Goal: Task Accomplishment & Management: Use online tool/utility

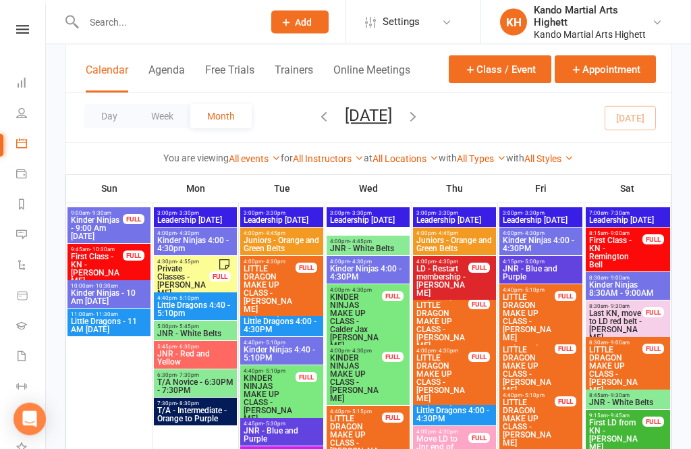
scroll to position [103, 0]
click at [218, 24] on input "text" at bounding box center [167, 22] width 174 height 19
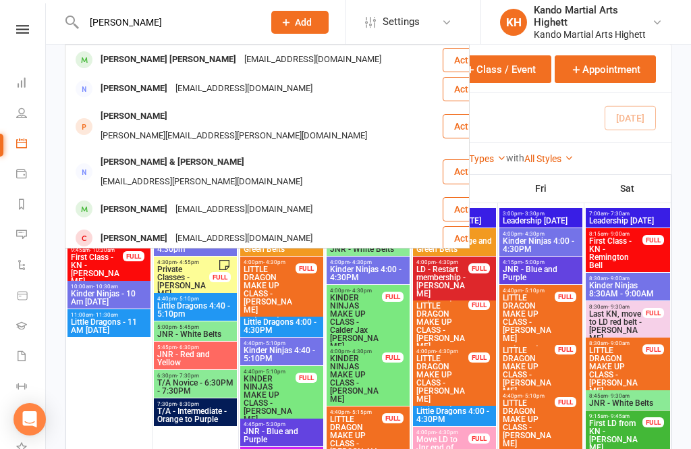
type input "Olivia lee"
click at [132, 63] on div "Olivia Lee Cheong" at bounding box center [169, 60] width 144 height 20
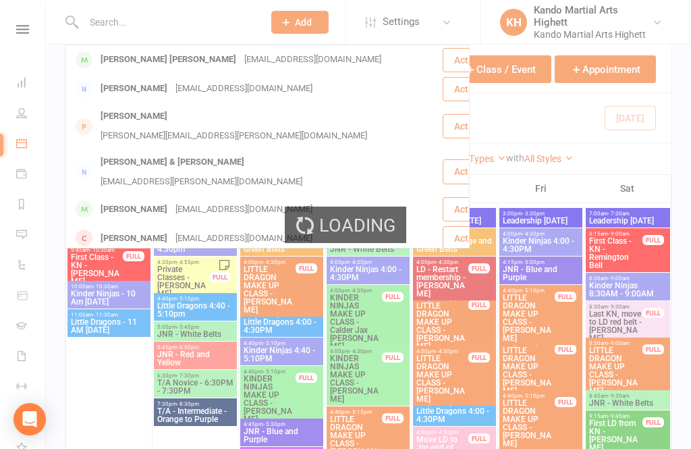
scroll to position [103, 0]
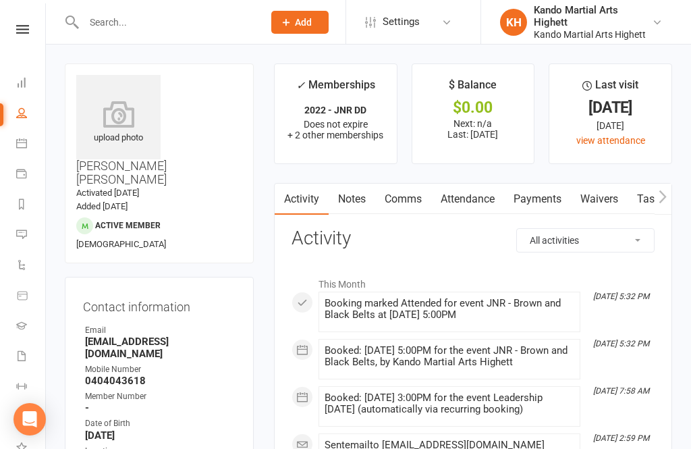
click at [24, 149] on link "Calendar" at bounding box center [31, 145] width 30 height 30
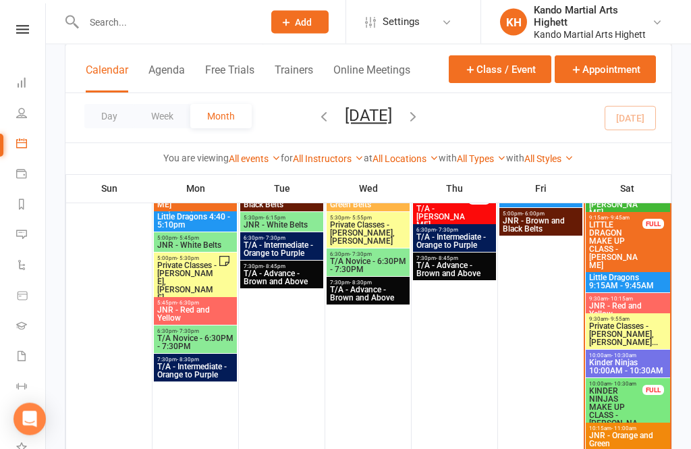
scroll to position [1103, 0]
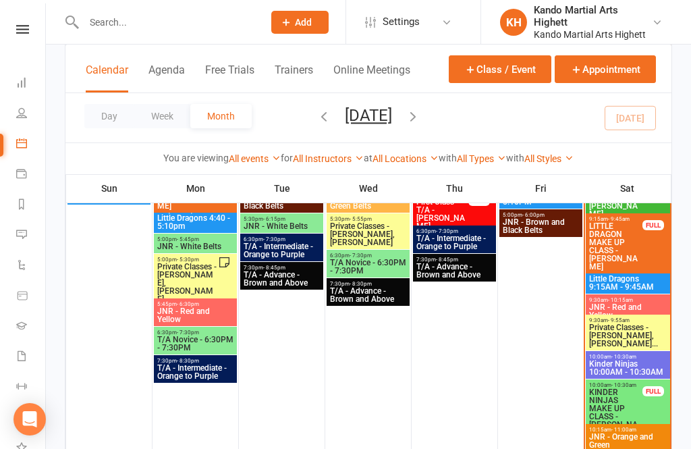
click at [618, 315] on div "9:30am - 9:55am Private Classes - Leonardo Bittarello, Christopher..." at bounding box center [628, 333] width 84 height 36
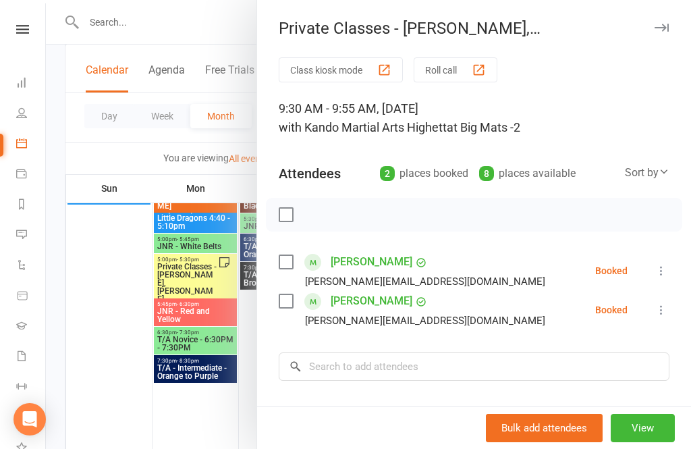
click at [188, 317] on div at bounding box center [369, 224] width 646 height 449
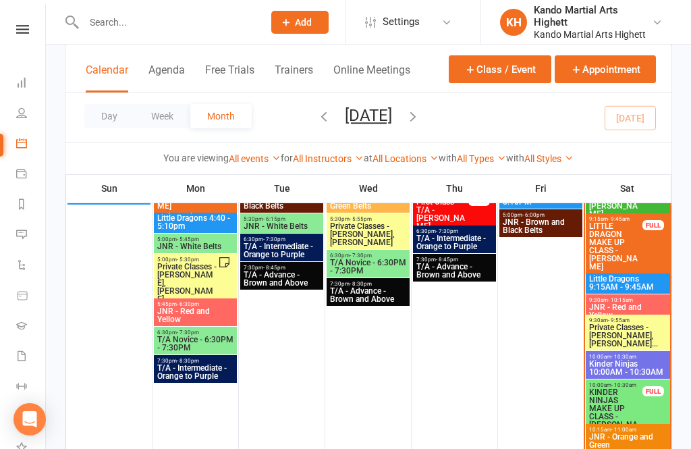
click at [608, 282] on span "Little Dragons 9:15AM - 9:45AM" at bounding box center [628, 283] width 79 height 16
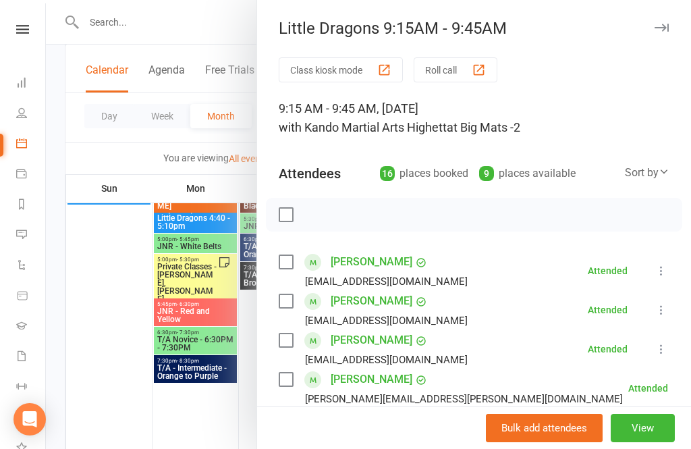
click at [195, 257] on div at bounding box center [369, 224] width 646 height 449
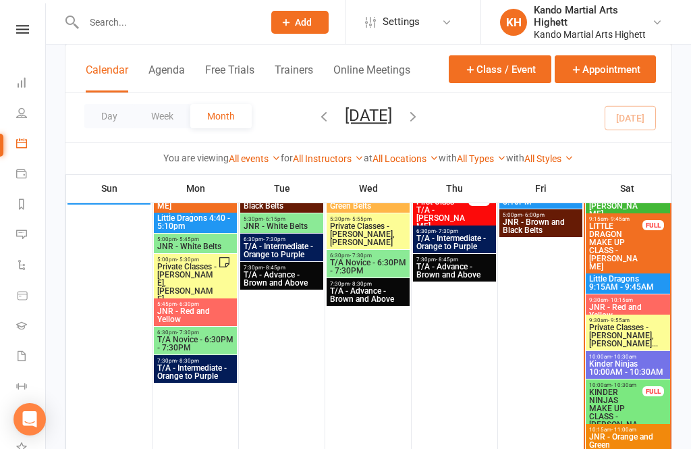
click at [606, 303] on span "JNR - Red and Yellow" at bounding box center [628, 311] width 79 height 16
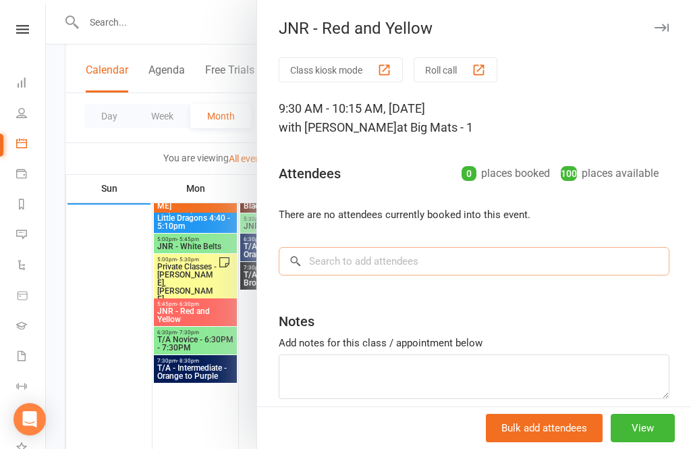
click at [451, 261] on input "search" at bounding box center [474, 261] width 391 height 28
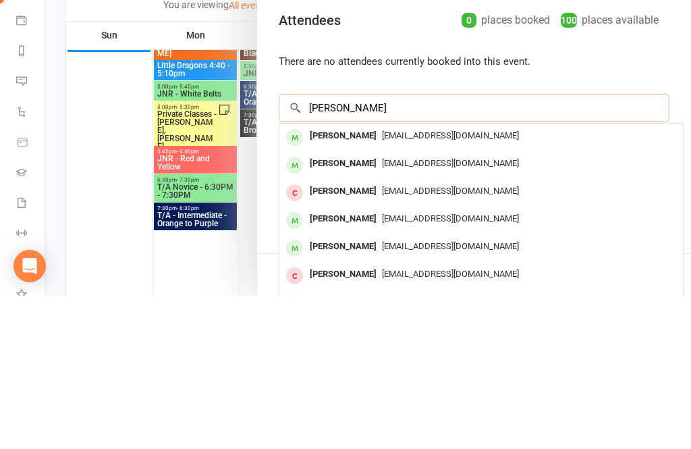
type input "Kai yokote"
click at [489, 280] on div "jojohirotoro@hotmail.com" at bounding box center [481, 290] width 393 height 20
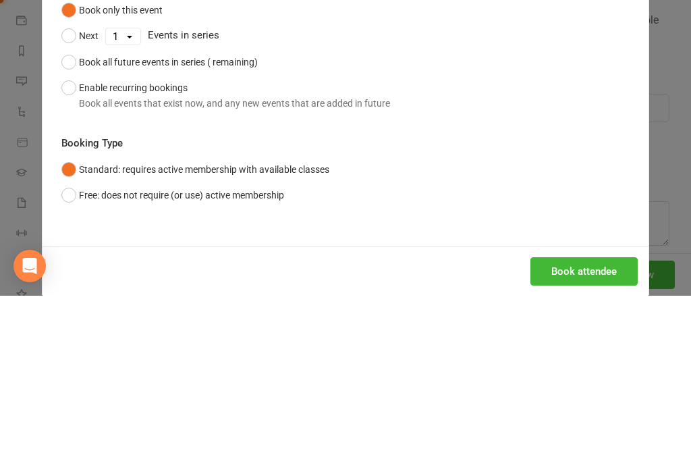
scroll to position [1257, 0]
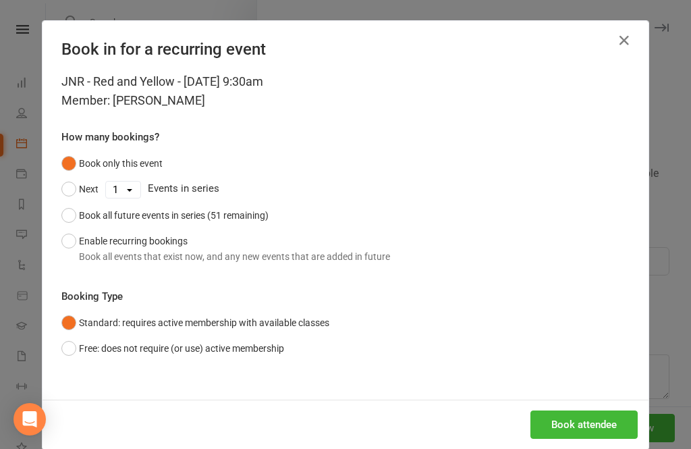
click at [634, 43] on button "button" at bounding box center [625, 41] width 22 height 22
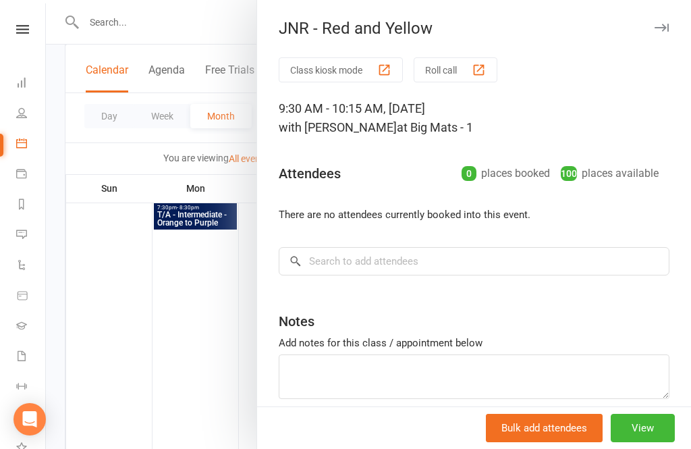
click at [626, 49] on div "JNR - Red and Yellow Class kiosk mode Roll call 9:30 AM - 10:15 AM, Saturday, S…" at bounding box center [474, 224] width 435 height 449
click at [452, 81] on button "Roll call" at bounding box center [456, 69] width 84 height 25
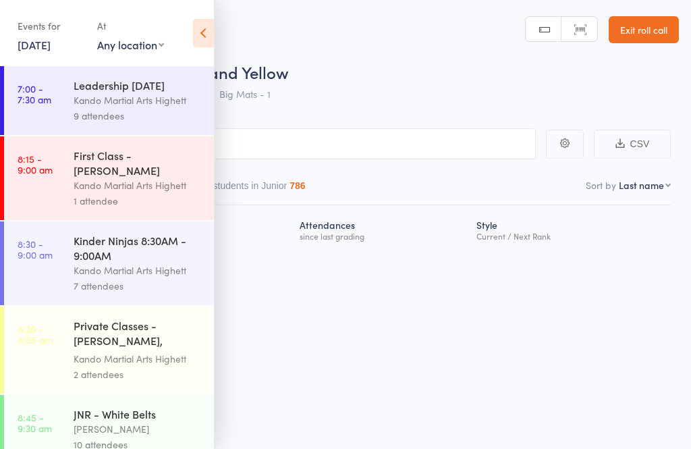
click at [195, 27] on icon at bounding box center [203, 33] width 21 height 28
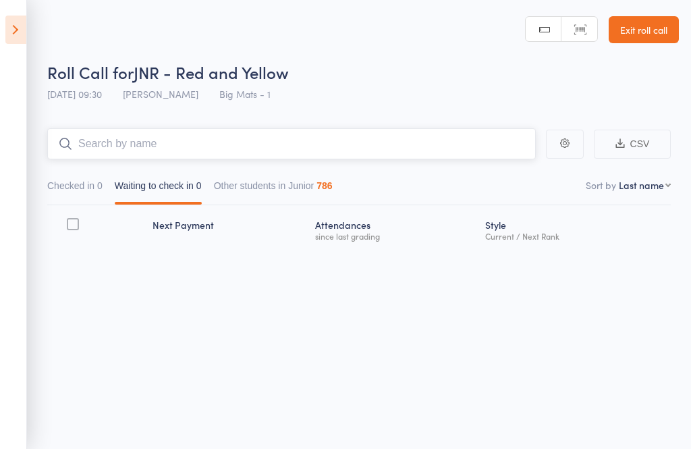
click at [163, 130] on input "search" at bounding box center [291, 143] width 489 height 31
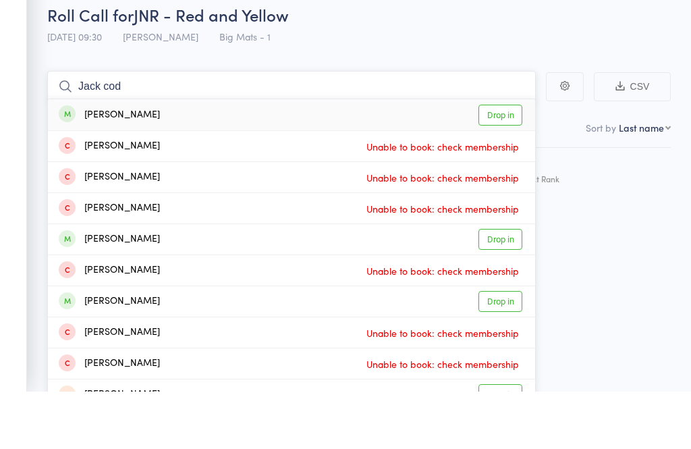
type input "Jack cod"
click at [504, 162] on link "Drop in" at bounding box center [501, 172] width 44 height 21
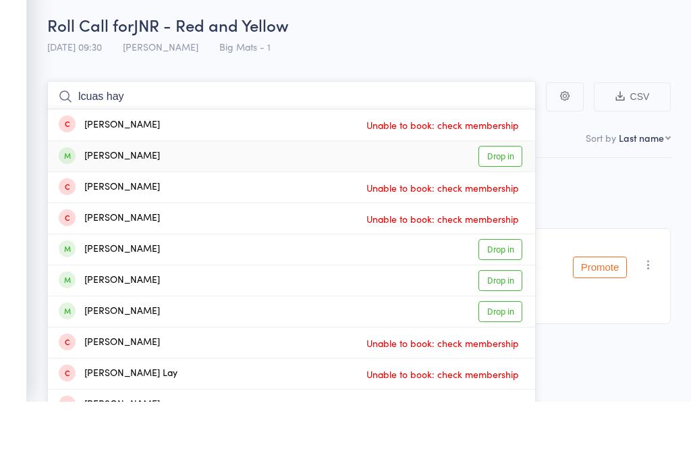
type input "lcuas hay"
click at [497, 193] on link "Drop in" at bounding box center [501, 203] width 44 height 21
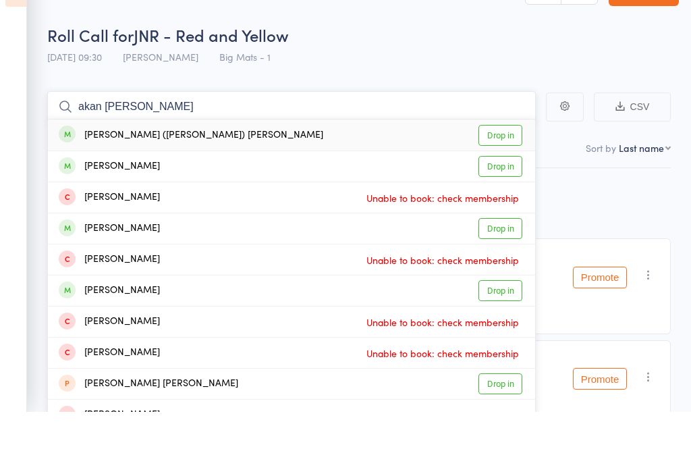
type input "akan Alfie str"
click at [487, 162] on link "Drop in" at bounding box center [501, 172] width 44 height 21
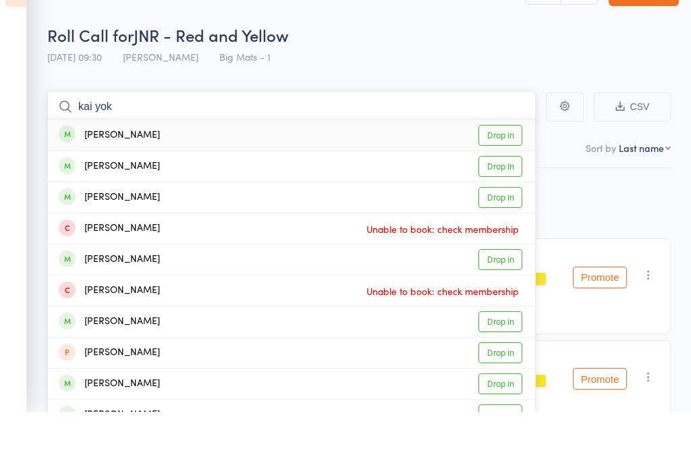
type input "kai yok"
click at [506, 162] on link "Drop in" at bounding box center [501, 172] width 44 height 21
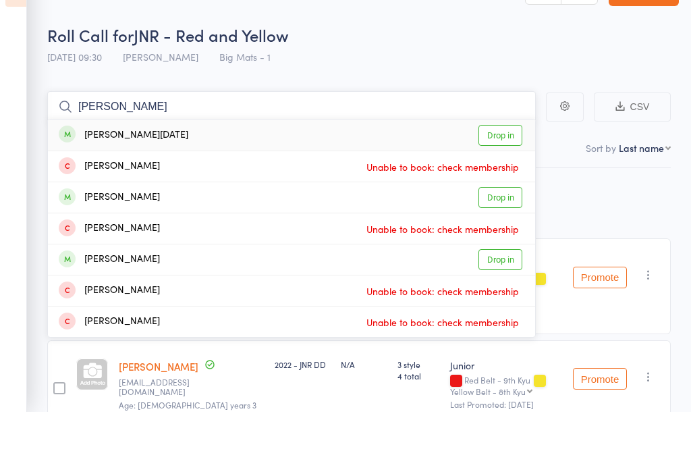
type input "loie silves"
click at [500, 162] on link "Drop in" at bounding box center [501, 172] width 44 height 21
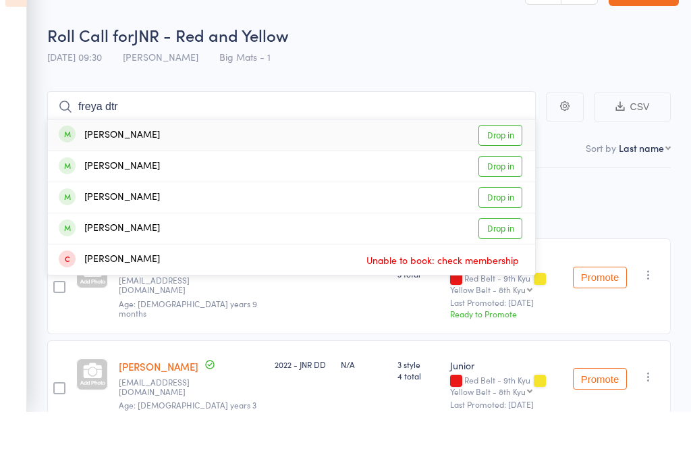
click at [509, 10] on header "Roll Call for JNR - Red and Yellow 13 Sep 09:30 Justin Qubrosi Big Mats - 1 Man…" at bounding box center [345, 54] width 691 height 108
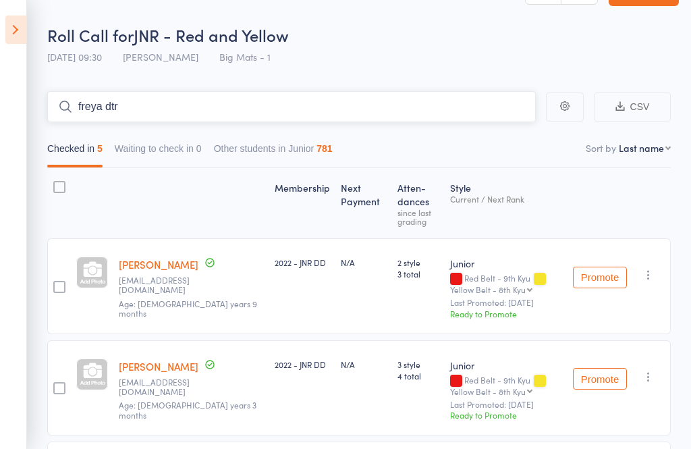
click at [426, 119] on input "freya dtr" at bounding box center [291, 106] width 489 height 31
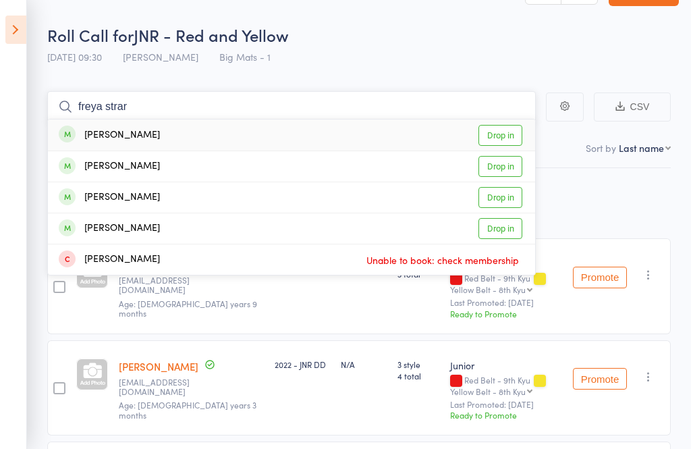
type input "freya strar"
click at [494, 136] on link "Drop in" at bounding box center [501, 135] width 44 height 21
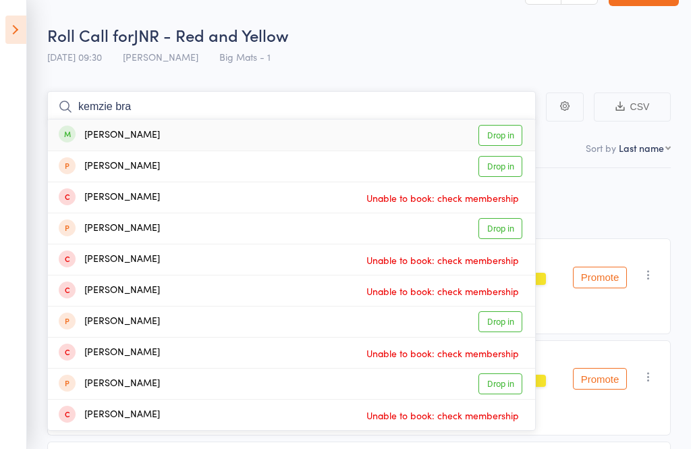
type input "kemzie bra"
click at [508, 138] on link "Drop in" at bounding box center [501, 135] width 44 height 21
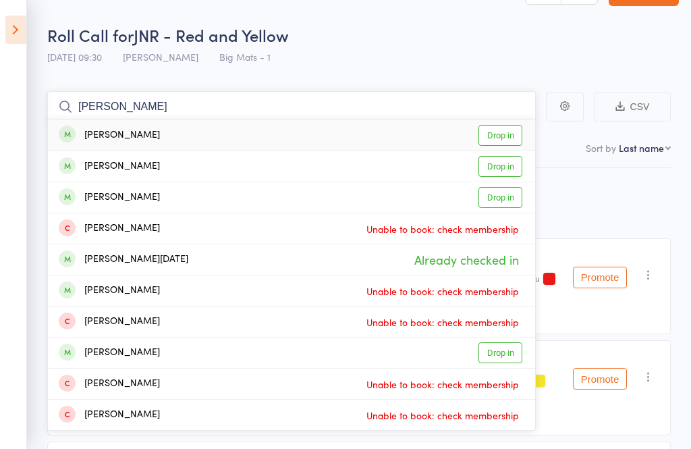
type input "leo mackenz"
click at [510, 135] on link "Drop in" at bounding box center [501, 135] width 44 height 21
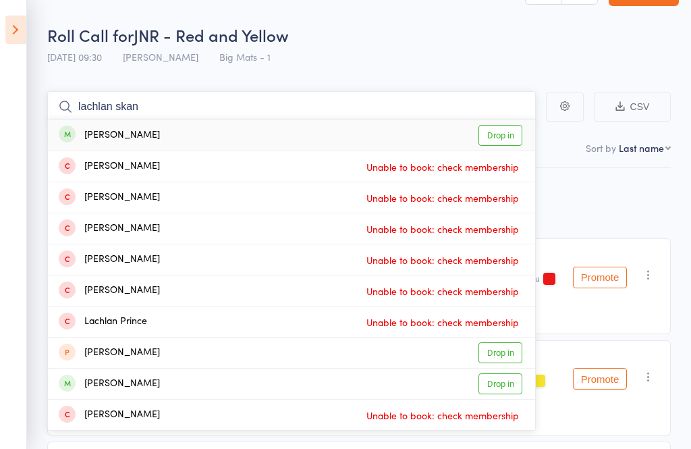
type input "lachlan skan"
click at [502, 145] on link "Drop in" at bounding box center [501, 135] width 44 height 21
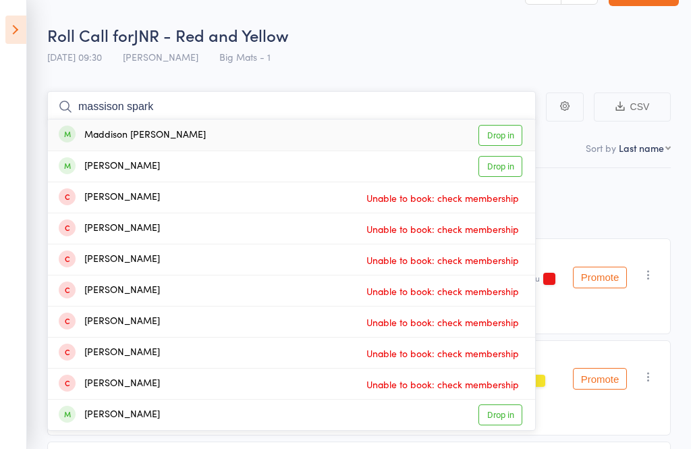
type input "massison spark"
click at [505, 139] on link "Drop in" at bounding box center [501, 135] width 44 height 21
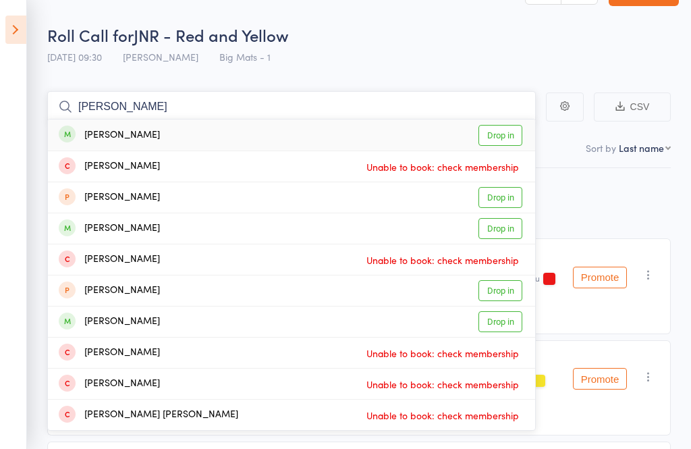
type input "laim tran"
click at [492, 134] on link "Drop in" at bounding box center [501, 135] width 44 height 21
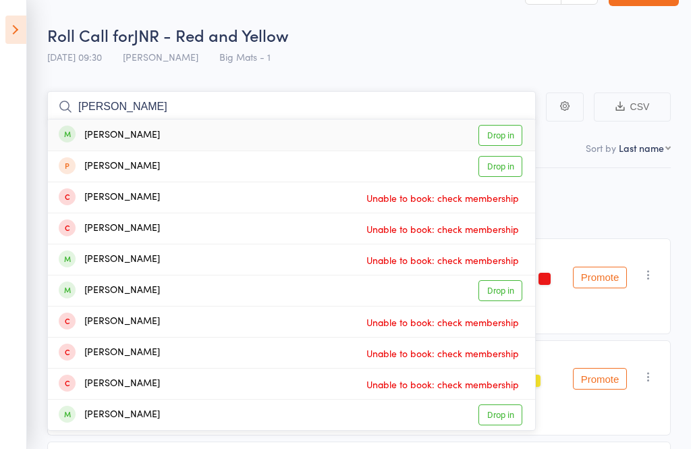
type input "harriet bis"
click at [510, 143] on link "Drop in" at bounding box center [501, 135] width 44 height 21
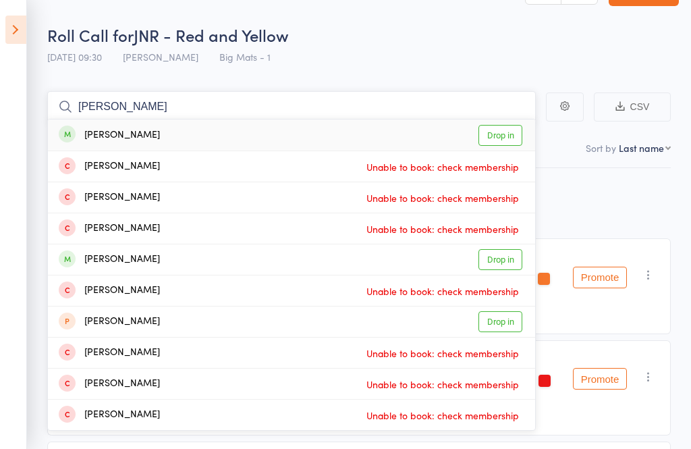
type input "aubrey mor"
click at [495, 135] on link "Drop in" at bounding box center [501, 135] width 44 height 21
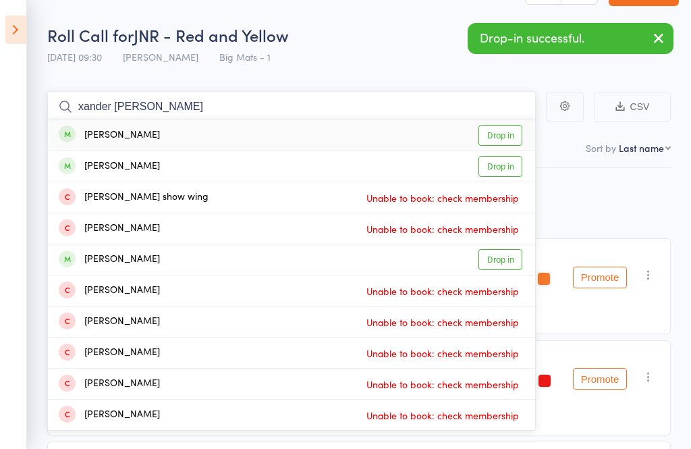
type input "xander whitt"
click at [502, 134] on link "Drop in" at bounding box center [501, 135] width 44 height 21
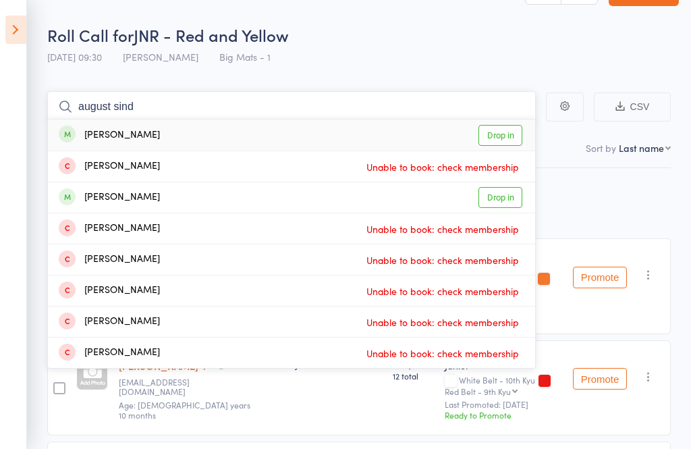
type input "august sind"
click at [496, 129] on link "Drop in" at bounding box center [501, 135] width 44 height 21
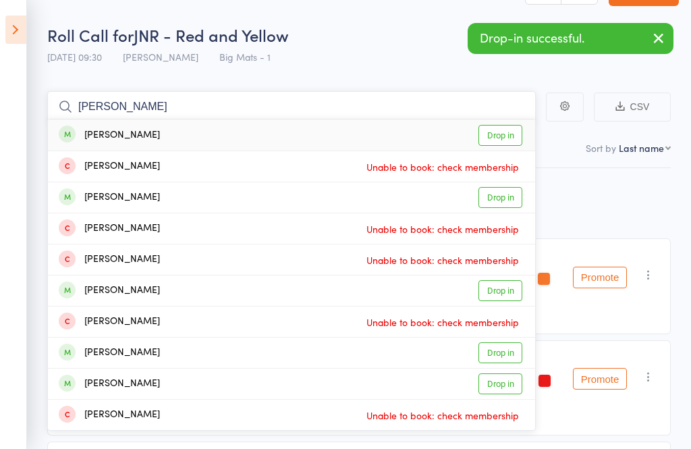
type input "amelia poot"
click at [503, 132] on link "Drop in" at bounding box center [501, 135] width 44 height 21
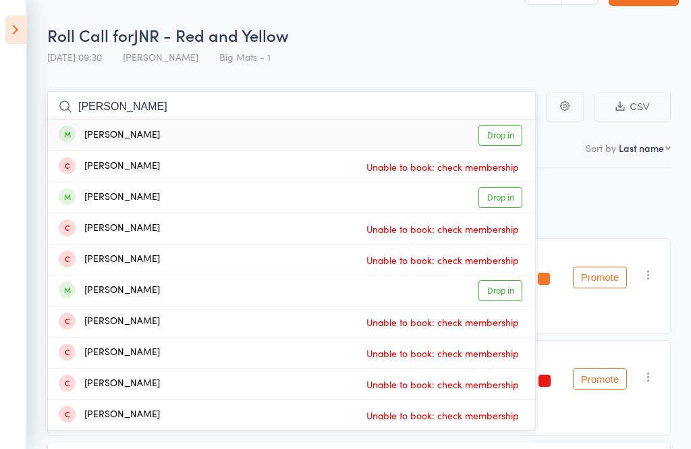
type input "james wat"
click at [503, 144] on link "Drop in" at bounding box center [501, 135] width 44 height 21
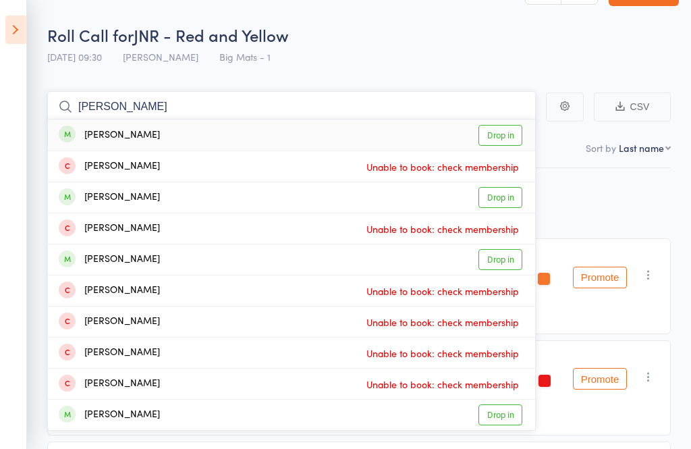
type input "patrick mck"
click at [507, 132] on link "Drop in" at bounding box center [501, 135] width 44 height 21
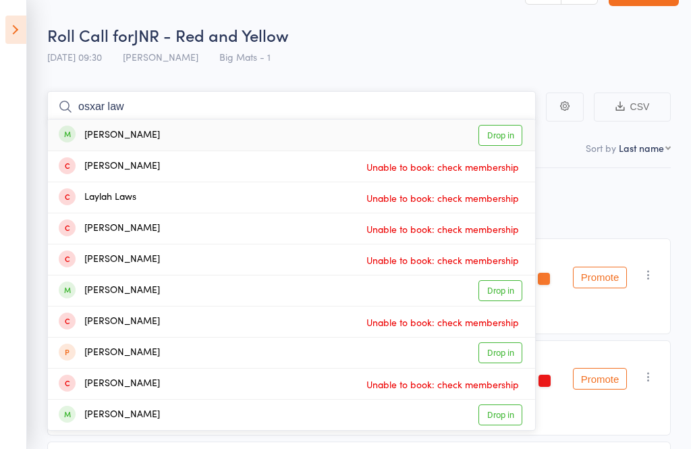
type input "osxar law"
click at [509, 126] on link "Drop in" at bounding box center [501, 135] width 44 height 21
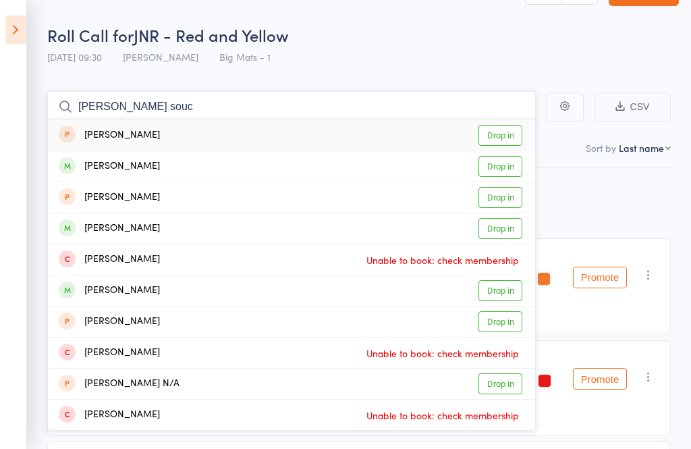
scroll to position [16, 0]
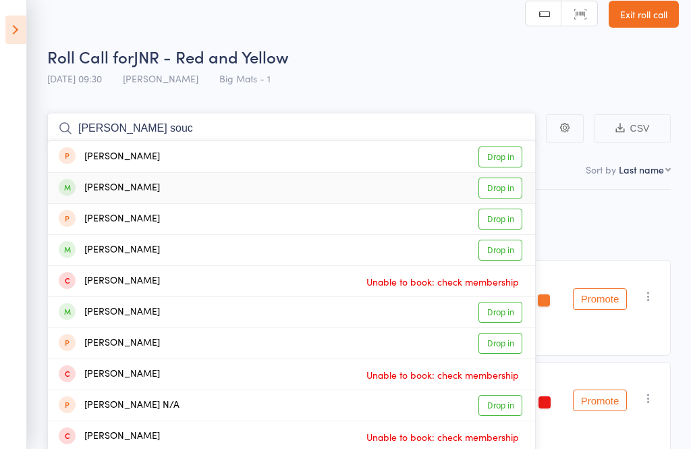
type input "eli souc"
click at [505, 186] on link "Drop in" at bounding box center [501, 188] width 44 height 21
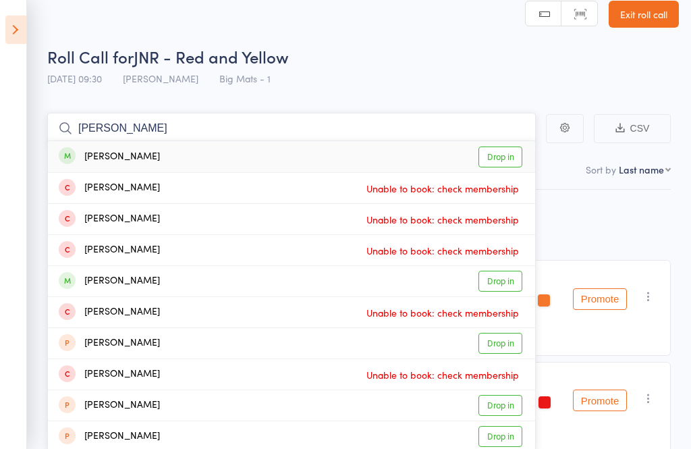
type input "elise canner"
click at [505, 148] on link "Drop in" at bounding box center [501, 157] width 44 height 21
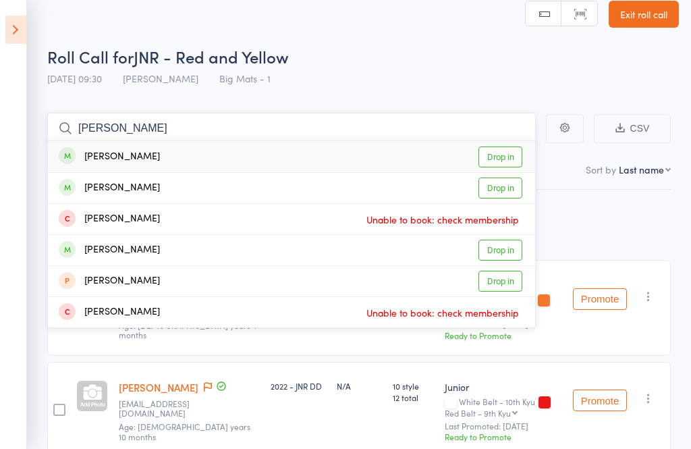
type input "ivy Pascoe"
click at [495, 152] on link "Drop in" at bounding box center [501, 157] width 44 height 21
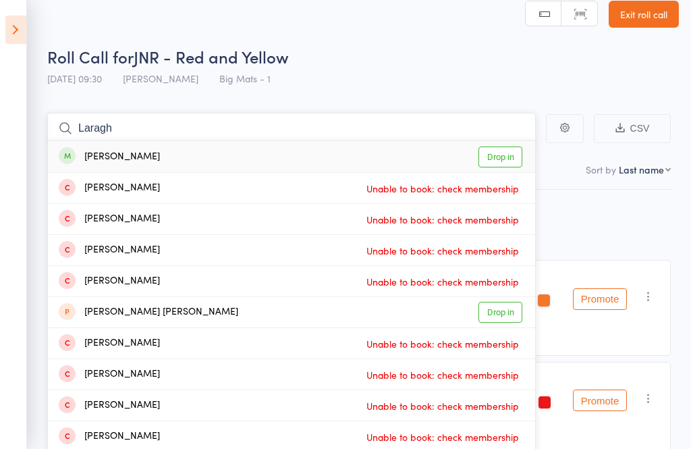
type input "Laragh"
click at [504, 157] on link "Drop in" at bounding box center [501, 157] width 44 height 21
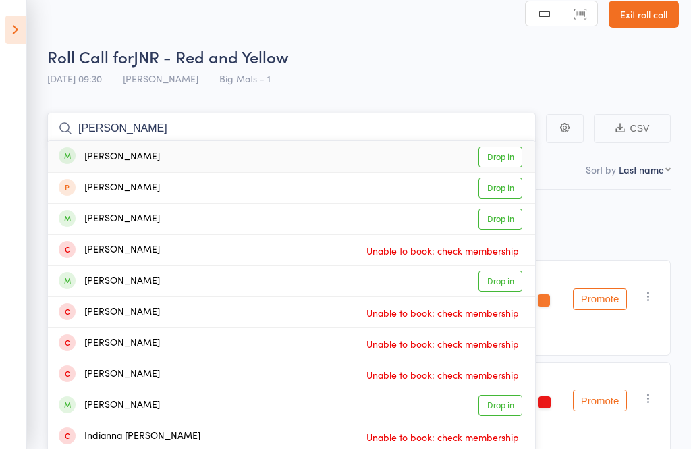
type input "Amberley lan"
click at [502, 155] on link "Drop in" at bounding box center [501, 157] width 44 height 21
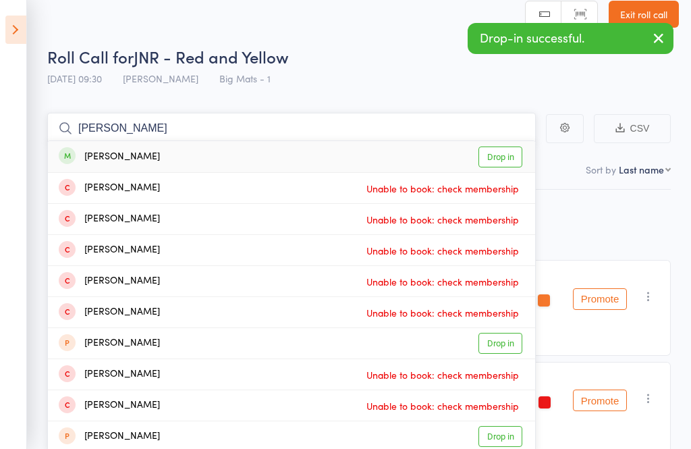
type input "louis kates"
click at [502, 151] on link "Drop in" at bounding box center [501, 157] width 44 height 21
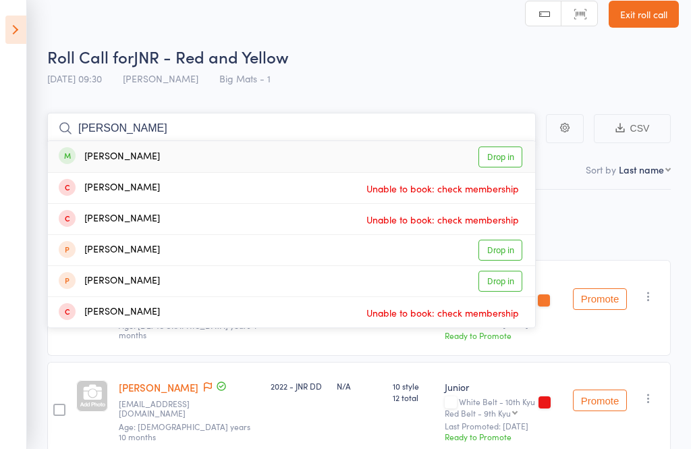
type input "aydin roberts"
click at [495, 155] on link "Drop in" at bounding box center [501, 157] width 44 height 21
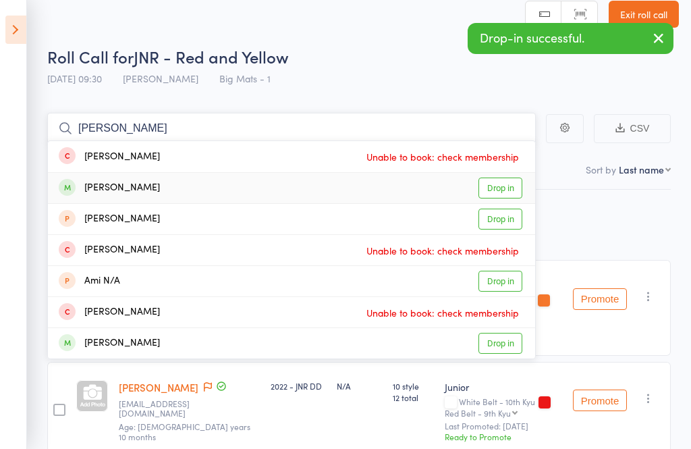
type input "amir amor"
click at [502, 182] on link "Drop in" at bounding box center [501, 188] width 44 height 21
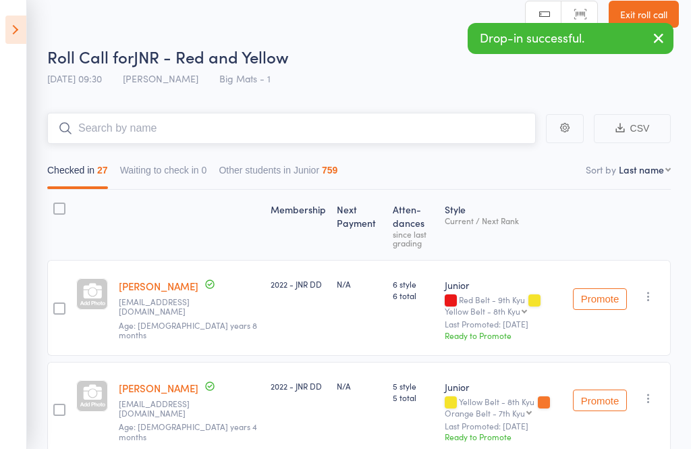
type input "a"
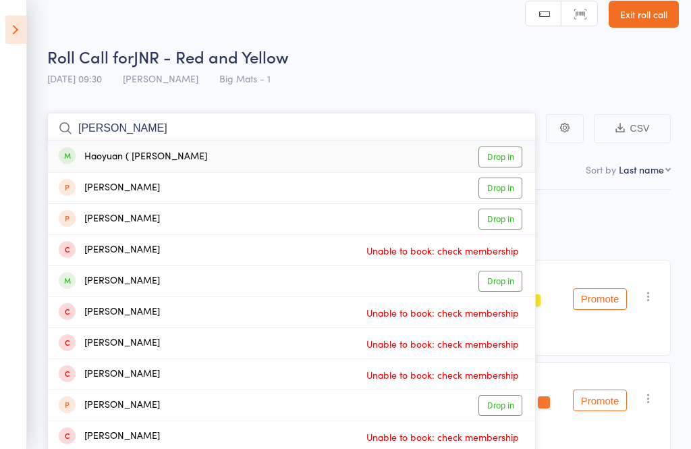
type input "andrew zhang"
click at [506, 161] on link "Drop in" at bounding box center [501, 157] width 44 height 21
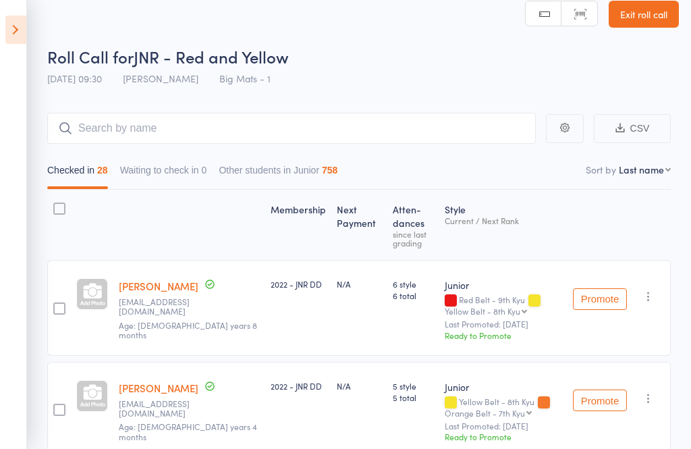
scroll to position [16, 0]
click at [634, 26] on link "Exit roll call" at bounding box center [644, 13] width 70 height 27
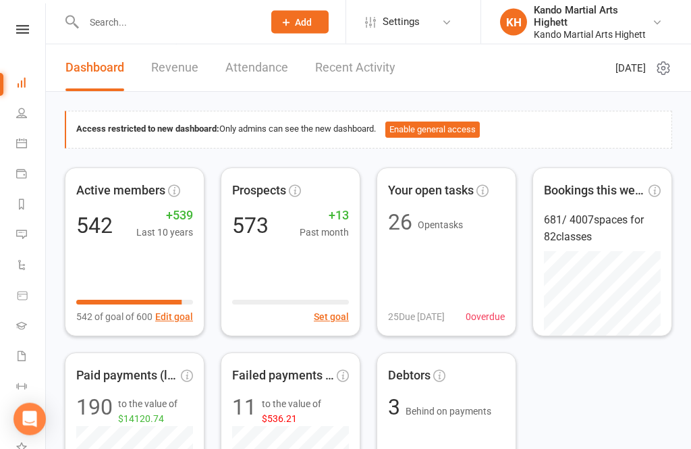
scroll to position [30, 0]
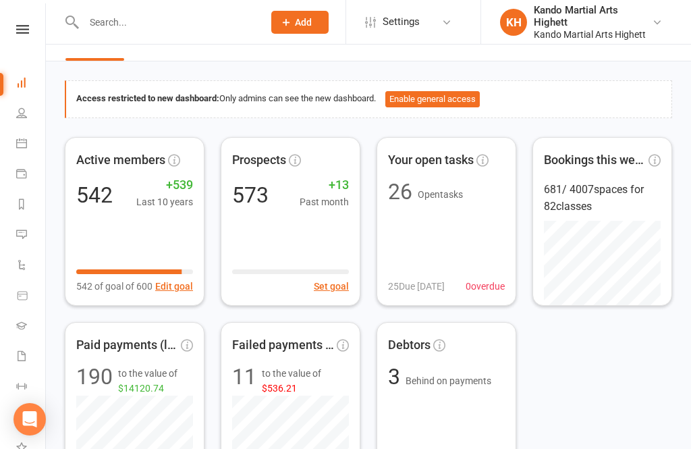
click at [28, 142] on link "Calendar" at bounding box center [31, 145] width 30 height 30
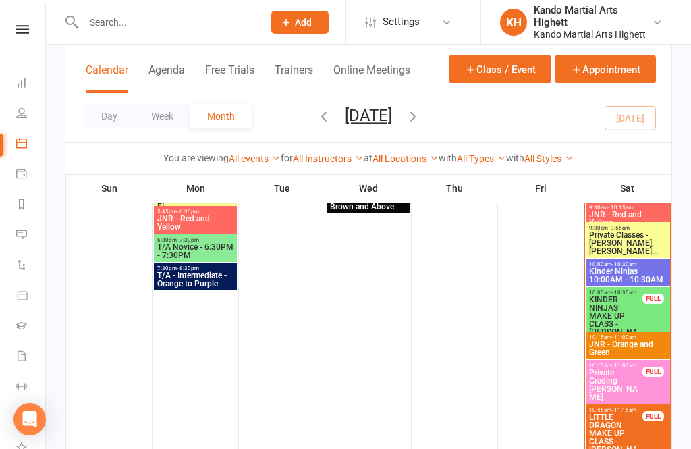
scroll to position [1226, 0]
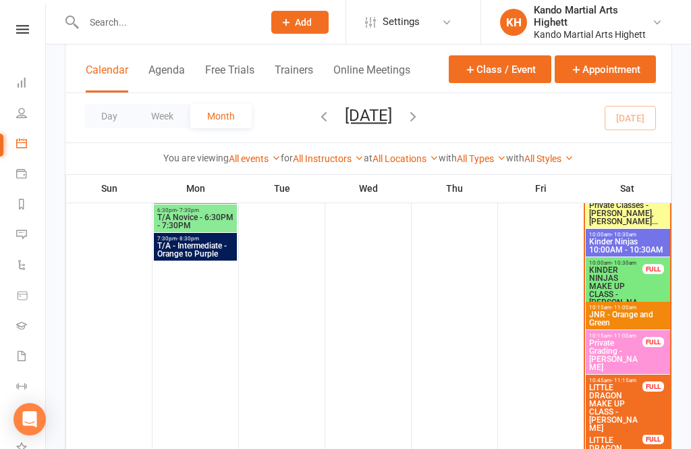
click at [623, 311] on span "JNR - Orange and Green" at bounding box center [628, 319] width 79 height 16
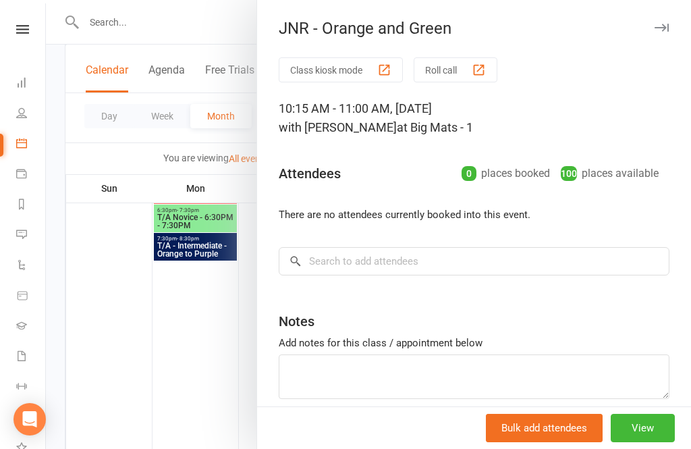
click at [452, 81] on button "Roll call" at bounding box center [456, 69] width 84 height 25
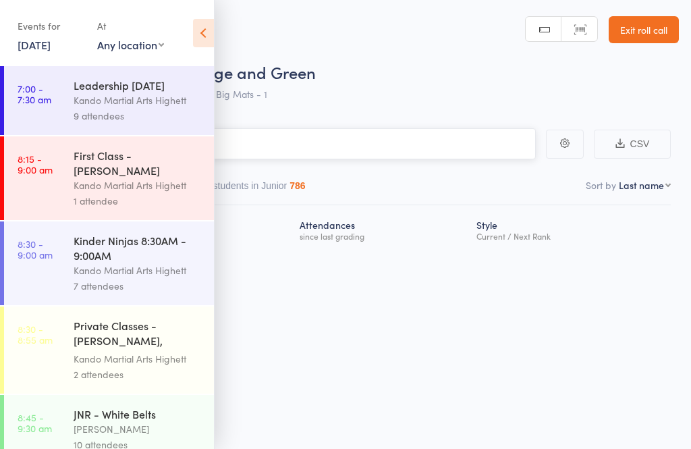
click at [298, 149] on input "search" at bounding box center [278, 143] width 516 height 31
click at [194, 30] on icon at bounding box center [203, 33] width 21 height 28
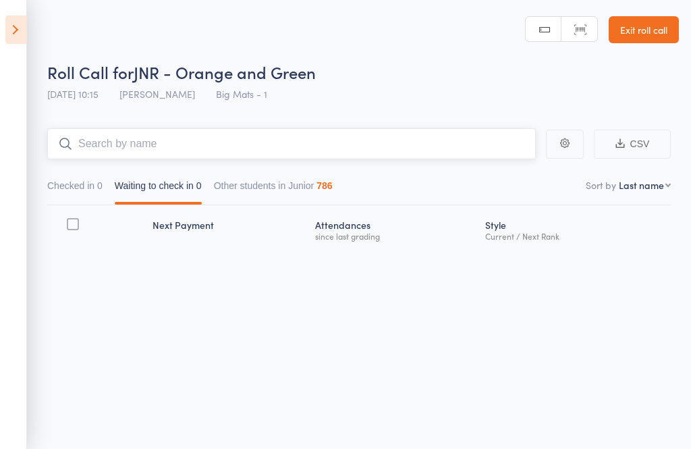
click at [118, 145] on input "search" at bounding box center [291, 143] width 489 height 31
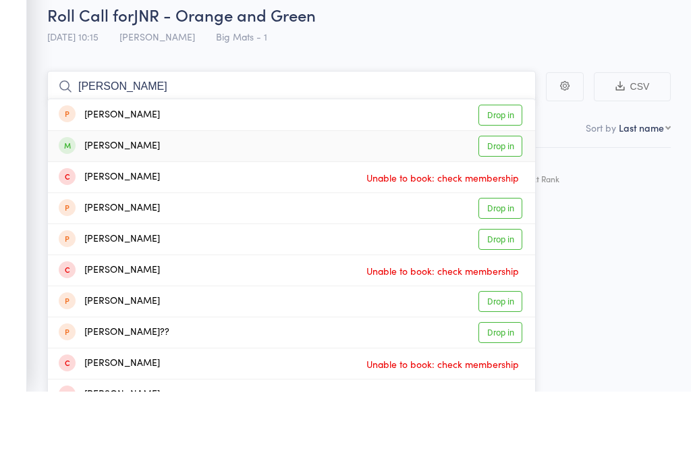
type input "Sarah"
click at [501, 193] on link "Drop in" at bounding box center [501, 203] width 44 height 21
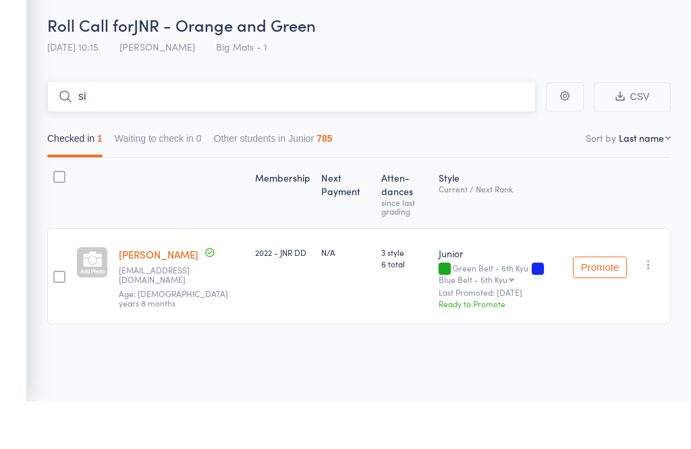
type input "s"
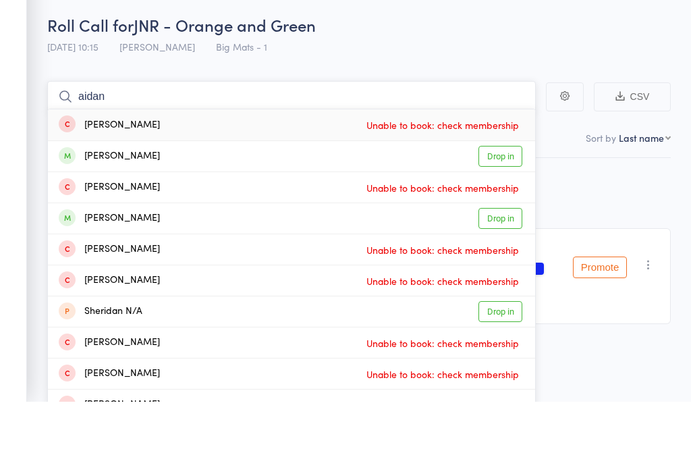
type input "aidan"
click at [490, 193] on link "Drop in" at bounding box center [501, 203] width 44 height 21
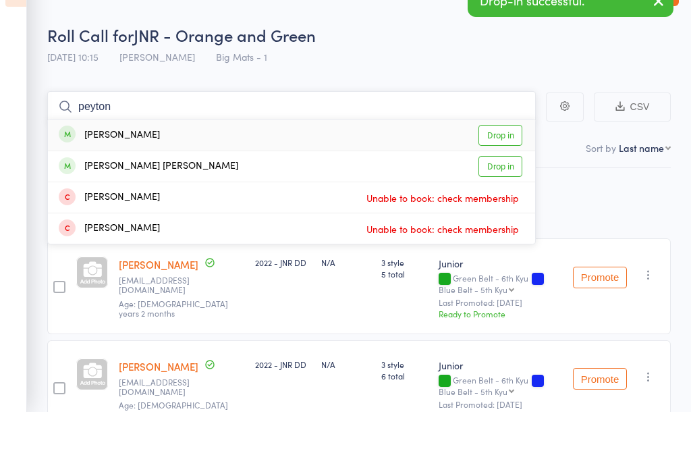
type input "peyton"
click at [498, 162] on link "Drop in" at bounding box center [501, 172] width 44 height 21
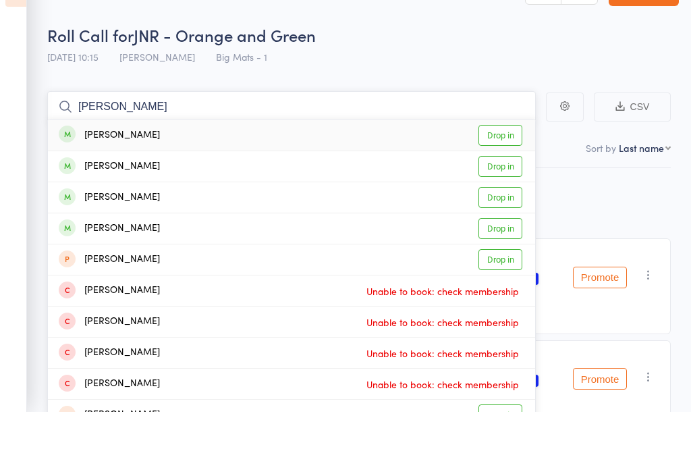
type input "Freya lee"
click at [492, 162] on link "Drop in" at bounding box center [501, 172] width 44 height 21
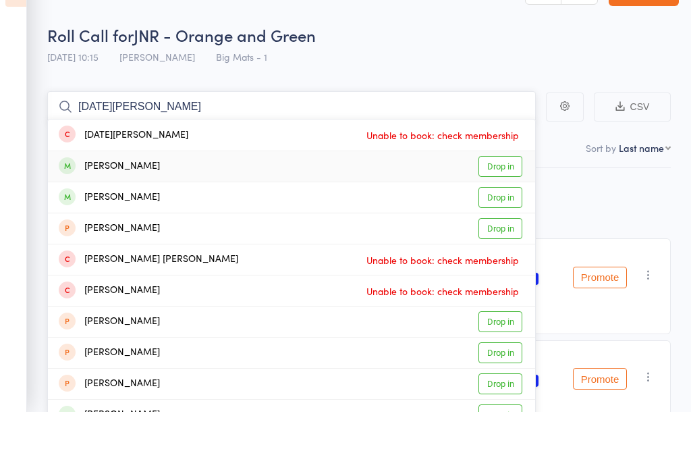
type input "lucia cro"
click at [521, 193] on link "Drop in" at bounding box center [501, 203] width 44 height 21
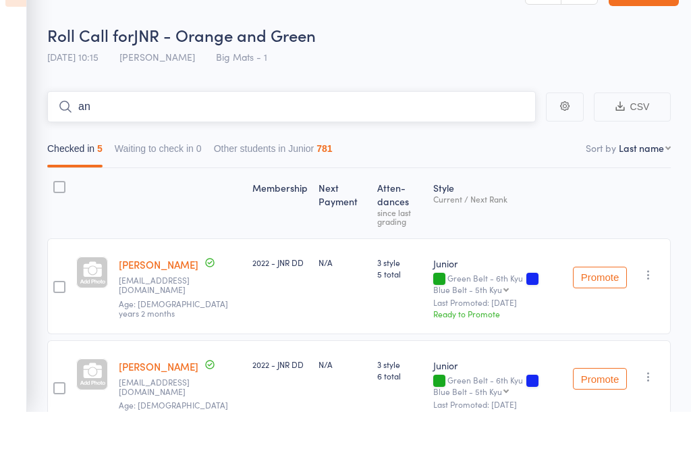
type input "a"
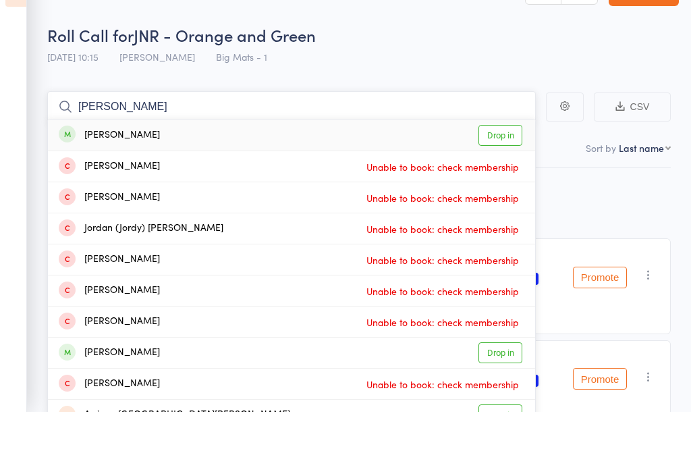
type input "jordan saa"
click at [499, 162] on link "Drop in" at bounding box center [501, 172] width 44 height 21
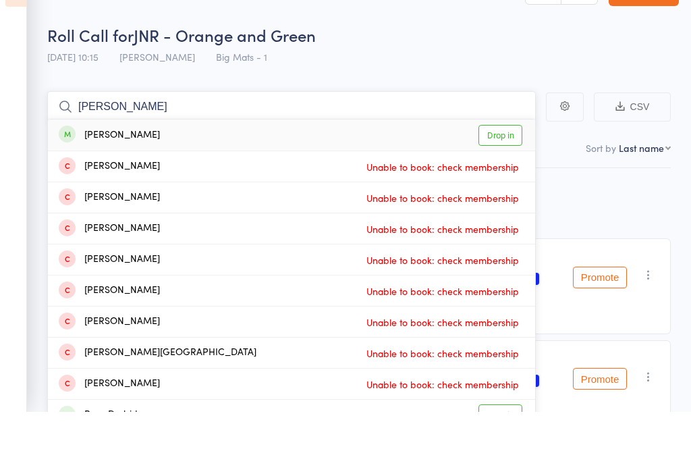
type input "miles rose"
click at [496, 162] on link "Drop in" at bounding box center [501, 172] width 44 height 21
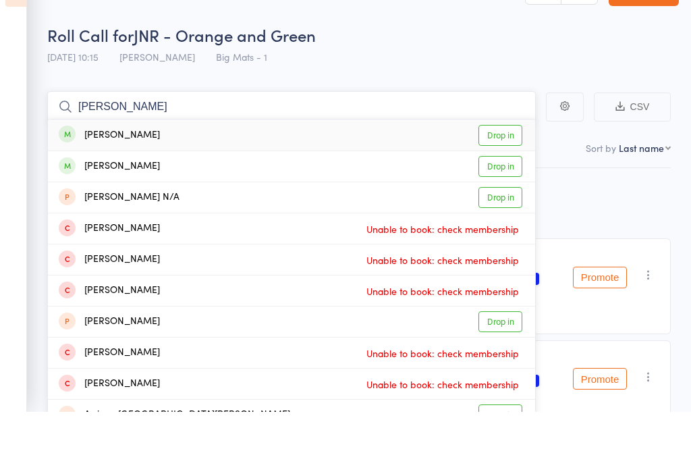
type input "josefina"
click at [492, 162] on link "Drop in" at bounding box center [501, 172] width 44 height 21
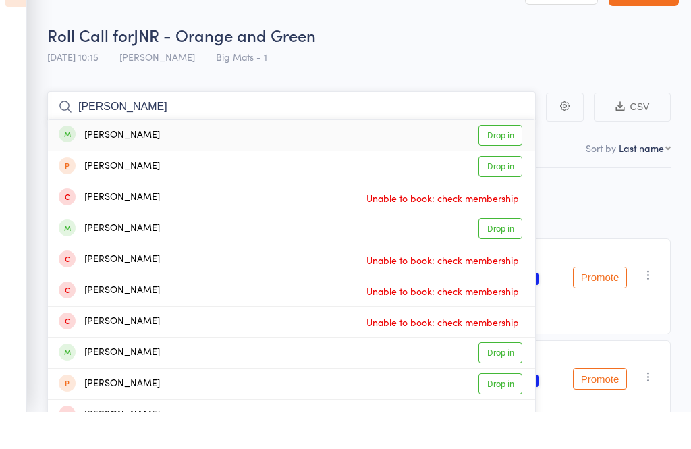
type input "elise sha"
click at [499, 162] on link "Drop in" at bounding box center [501, 172] width 44 height 21
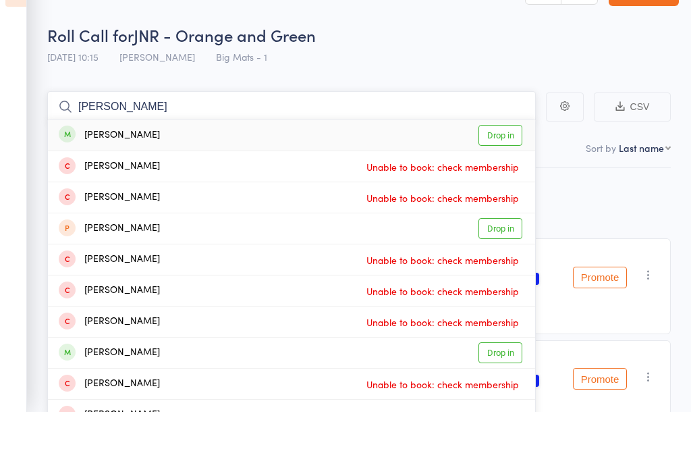
type input "clara"
click at [493, 162] on link "Drop in" at bounding box center [501, 172] width 44 height 21
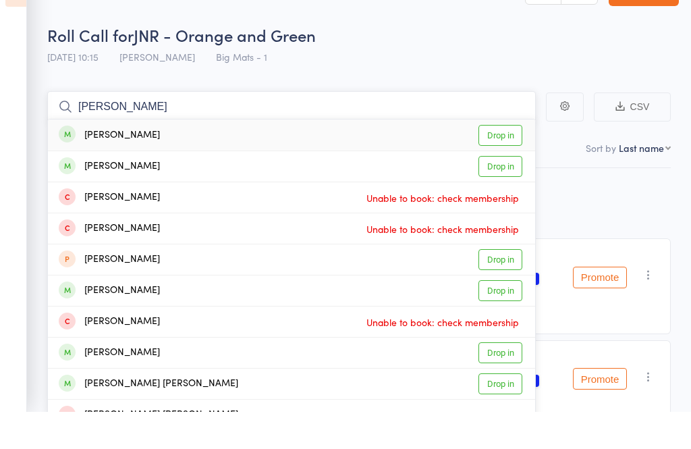
type input "Olivia swin"
click at [495, 162] on link "Drop in" at bounding box center [501, 172] width 44 height 21
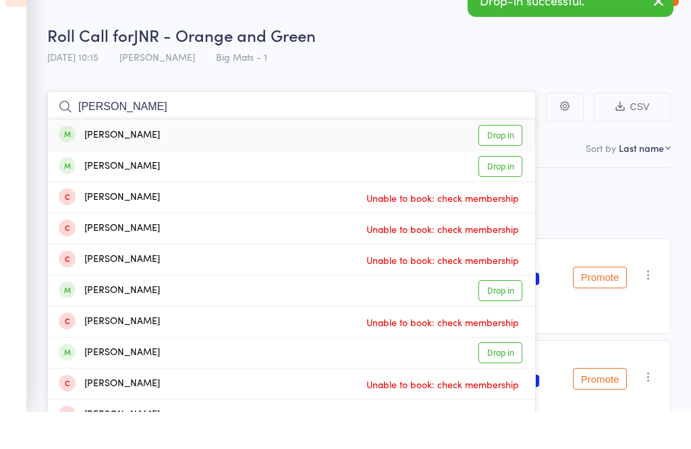
type input "amelia"
click at [502, 162] on link "Drop in" at bounding box center [501, 172] width 44 height 21
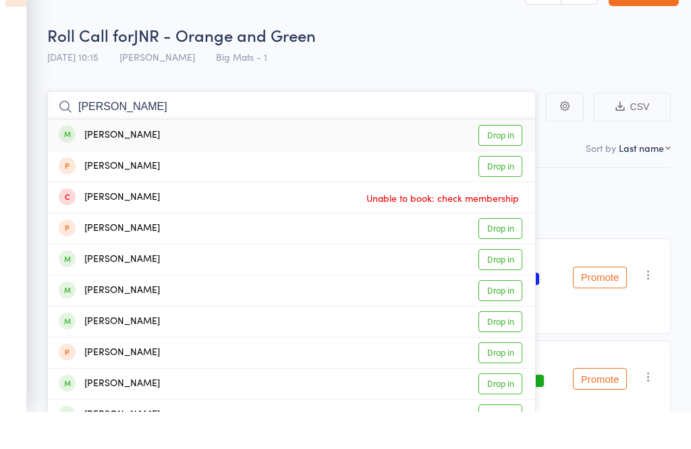
type input "hannah curr"
click at [500, 162] on link "Drop in" at bounding box center [501, 172] width 44 height 21
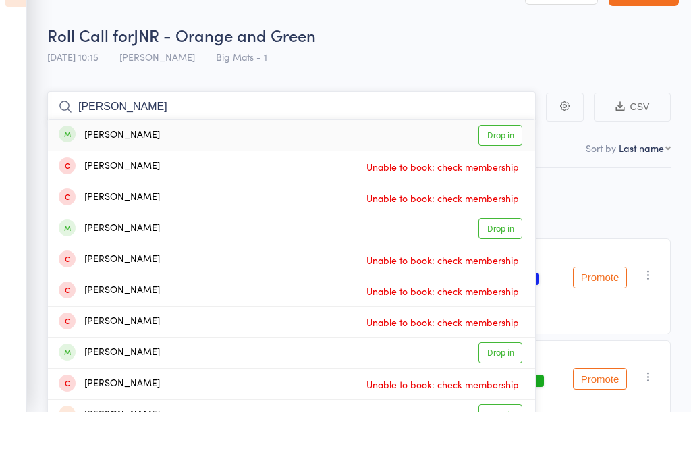
type input "ethan chang"
click at [486, 162] on link "Drop in" at bounding box center [501, 172] width 44 height 21
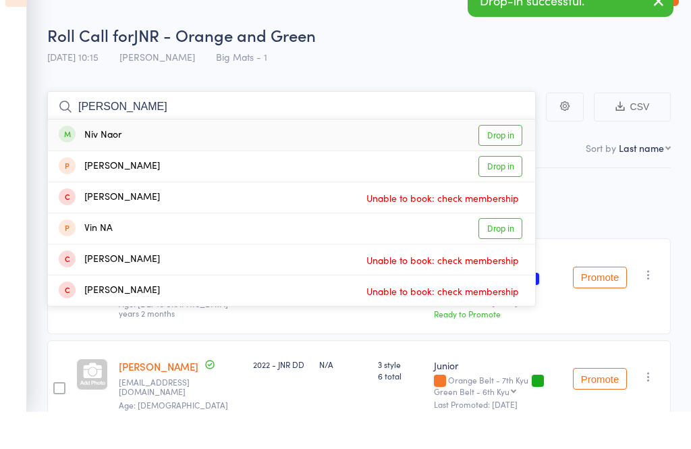
type input "niv nao"
click at [496, 162] on link "Drop in" at bounding box center [501, 172] width 44 height 21
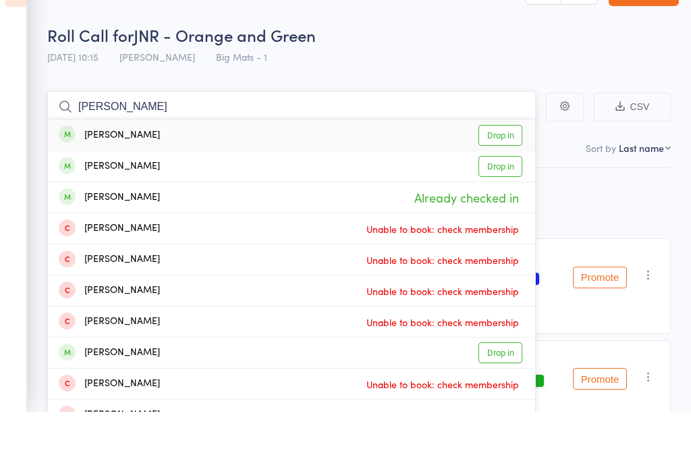
type input "amelia tar"
click at [498, 162] on link "Drop in" at bounding box center [501, 172] width 44 height 21
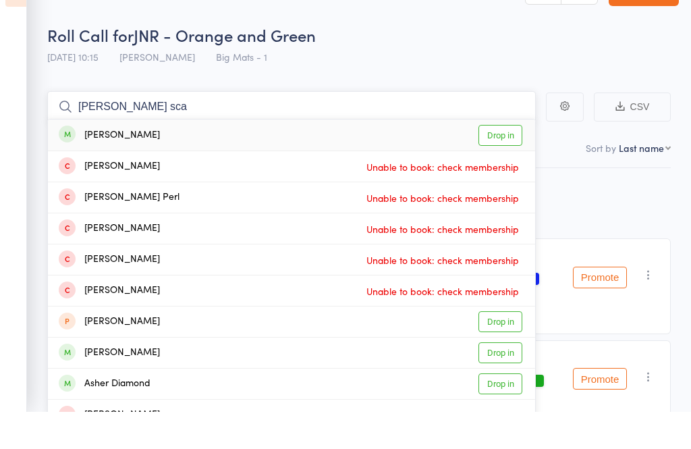
type input "asher sca"
click at [495, 162] on link "Drop in" at bounding box center [501, 172] width 44 height 21
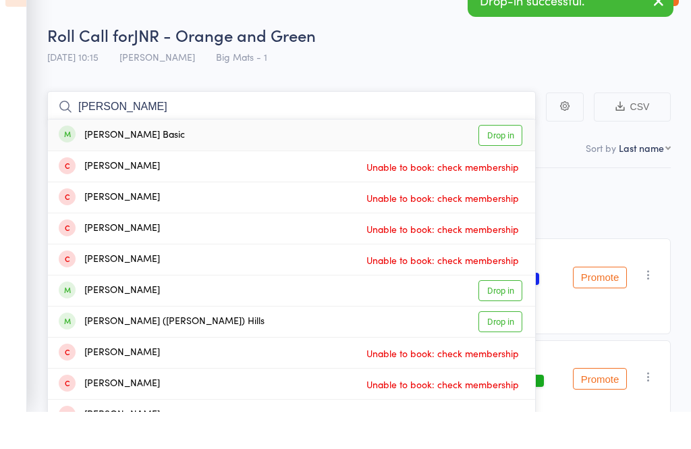
type input "oliver bas"
click at [502, 162] on link "Drop in" at bounding box center [501, 172] width 44 height 21
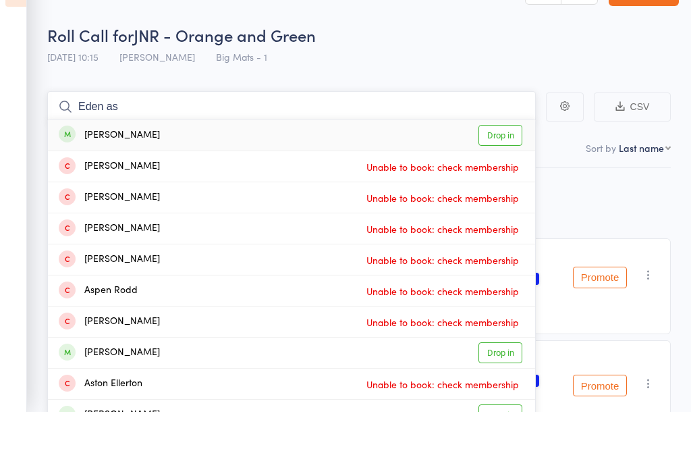
type input "Eden as"
click at [511, 162] on link "Drop in" at bounding box center [501, 172] width 44 height 21
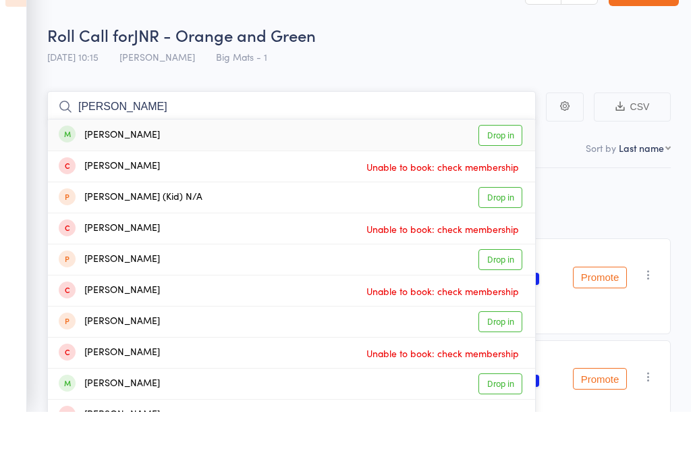
type input "Thomas ahar"
click at [510, 162] on link "Drop in" at bounding box center [501, 172] width 44 height 21
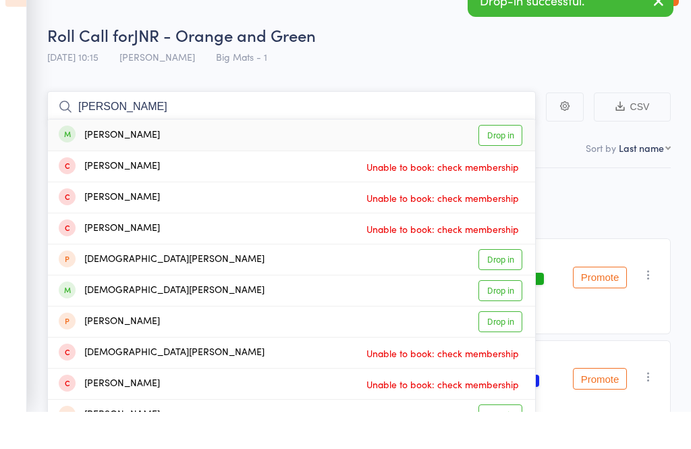
type input "christopher"
click at [490, 162] on link "Drop in" at bounding box center [501, 172] width 44 height 21
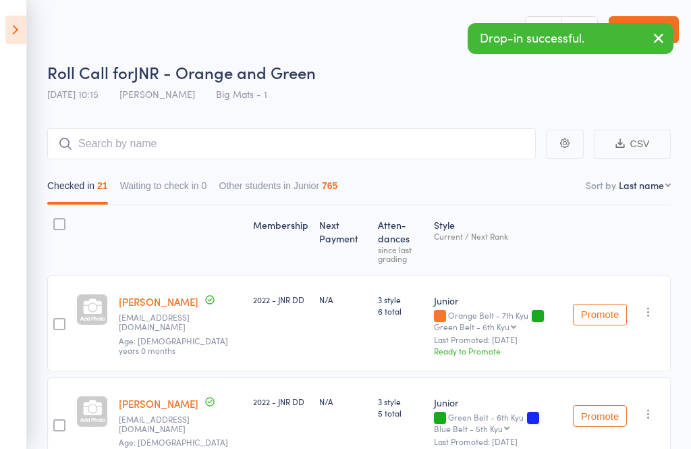
click at [663, 34] on icon "button" at bounding box center [659, 38] width 16 height 17
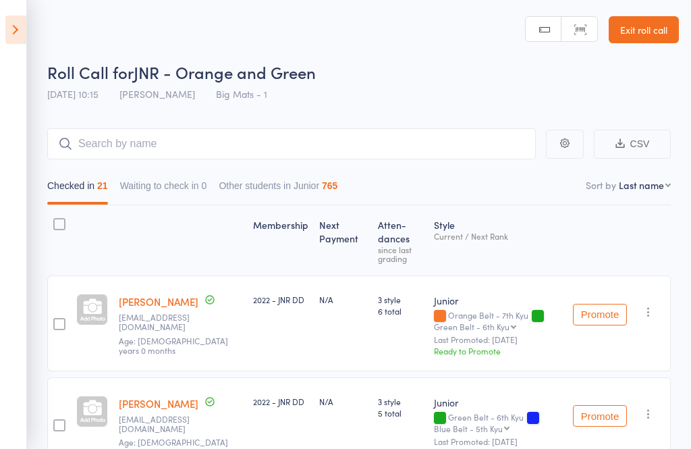
click at [648, 29] on link "Exit roll call" at bounding box center [644, 29] width 70 height 27
